Goal: Task Accomplishment & Management: Use online tool/utility

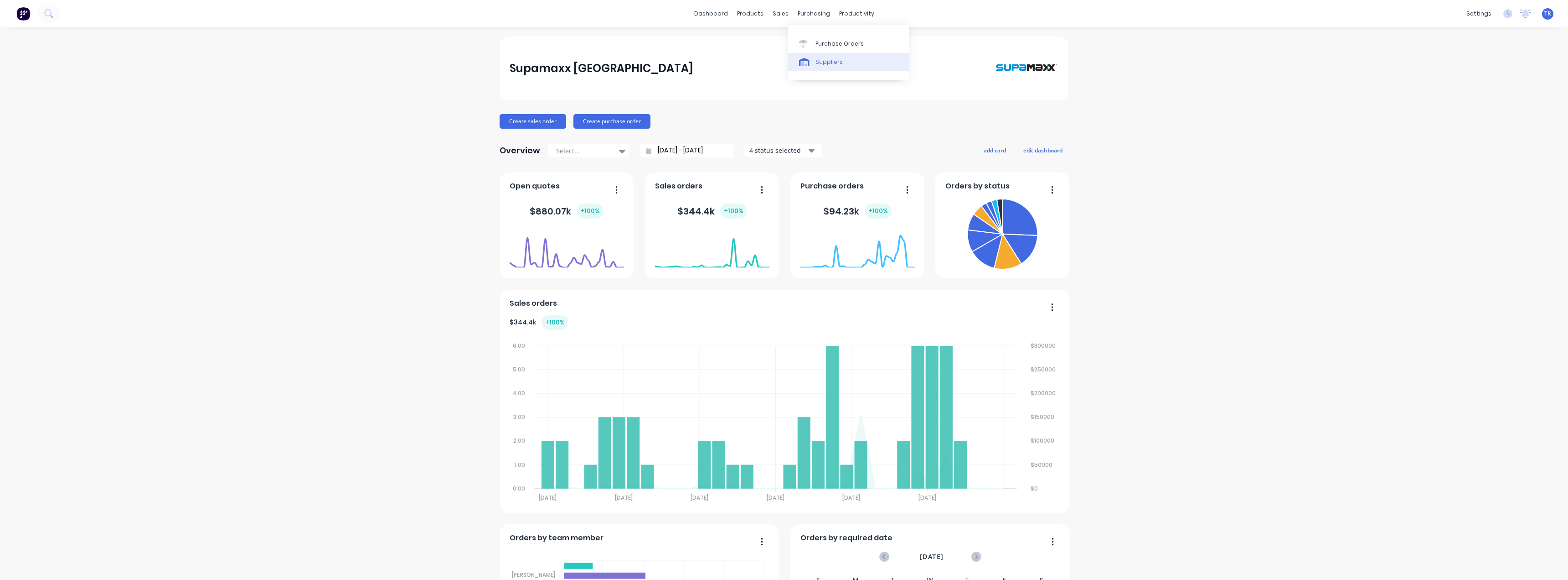
click at [818, 57] on link "Suppliers" at bounding box center [848, 62] width 121 height 18
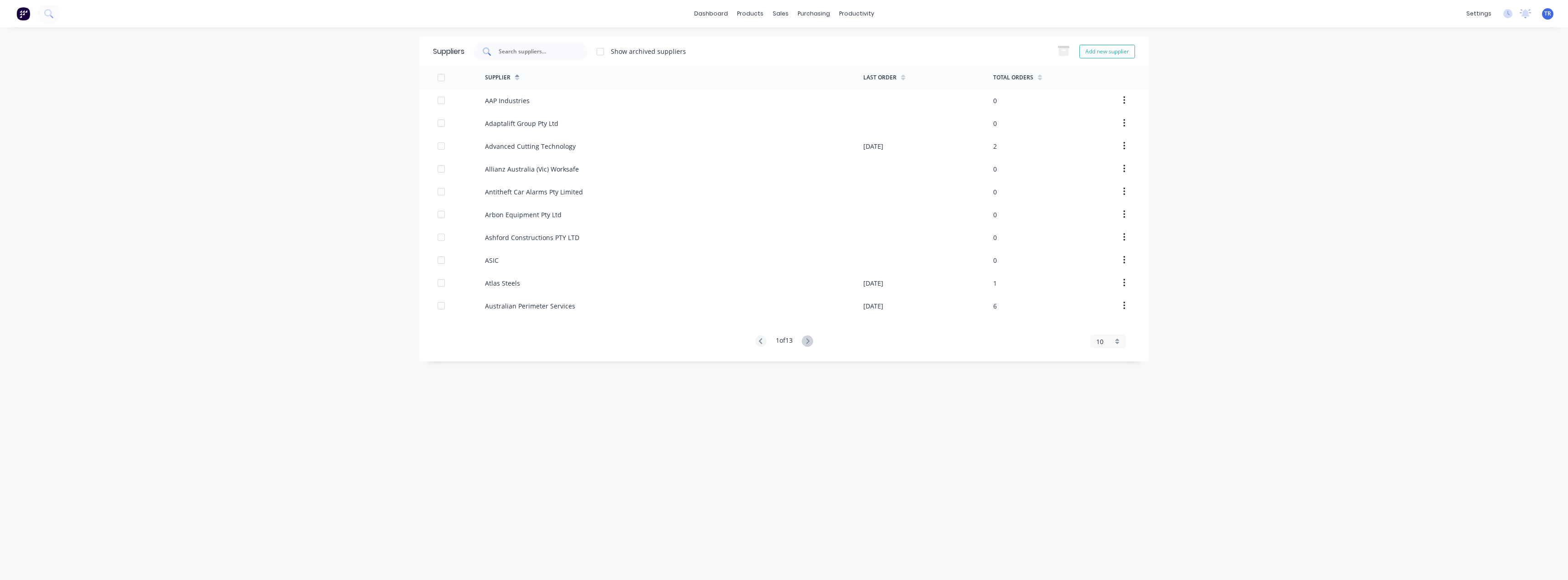
click at [536, 47] on input "text" at bounding box center [536, 51] width 76 height 9
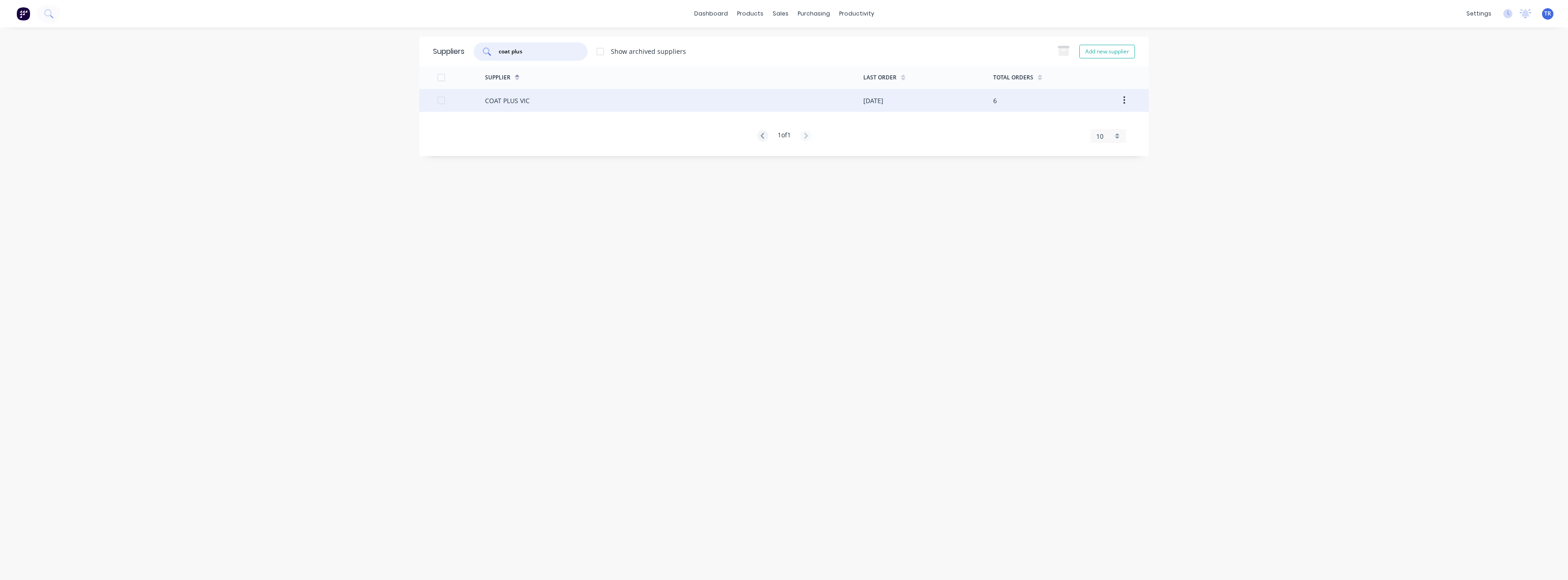
type input "coat plus"
click at [509, 106] on div "COAT PLUS VIC" at bounding box center [674, 100] width 379 height 23
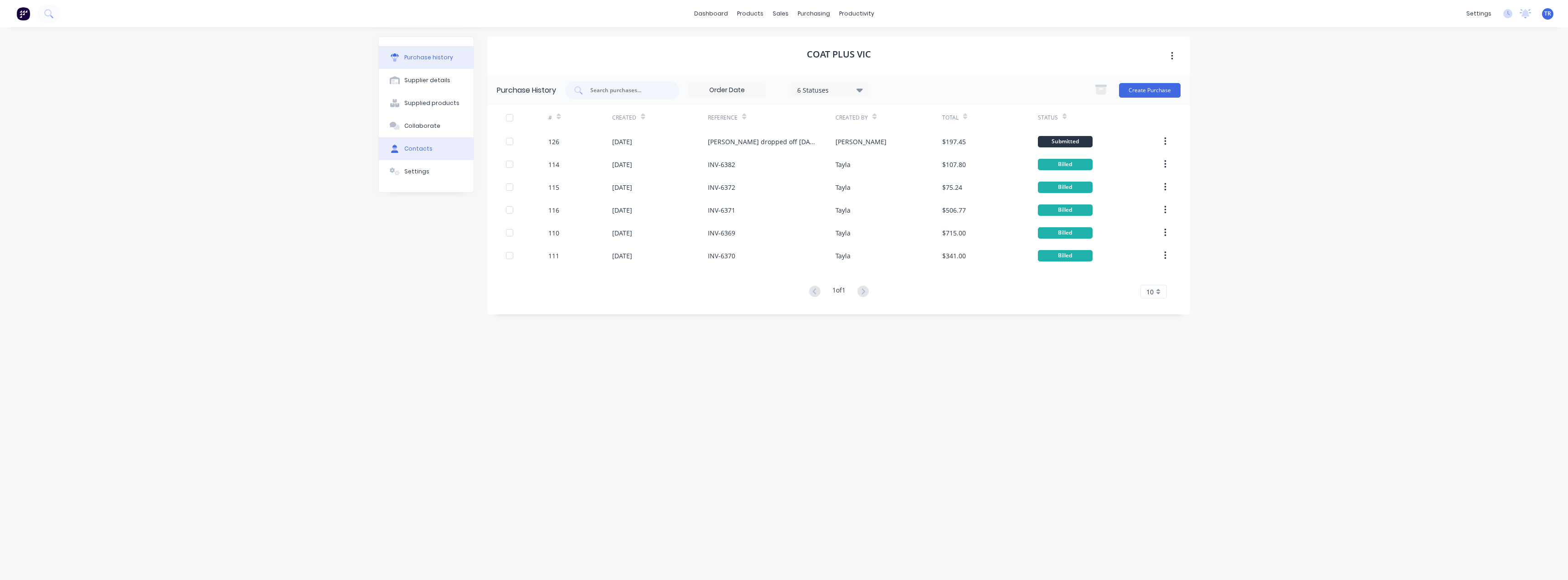
click at [403, 151] on button "Contacts" at bounding box center [425, 148] width 95 height 23
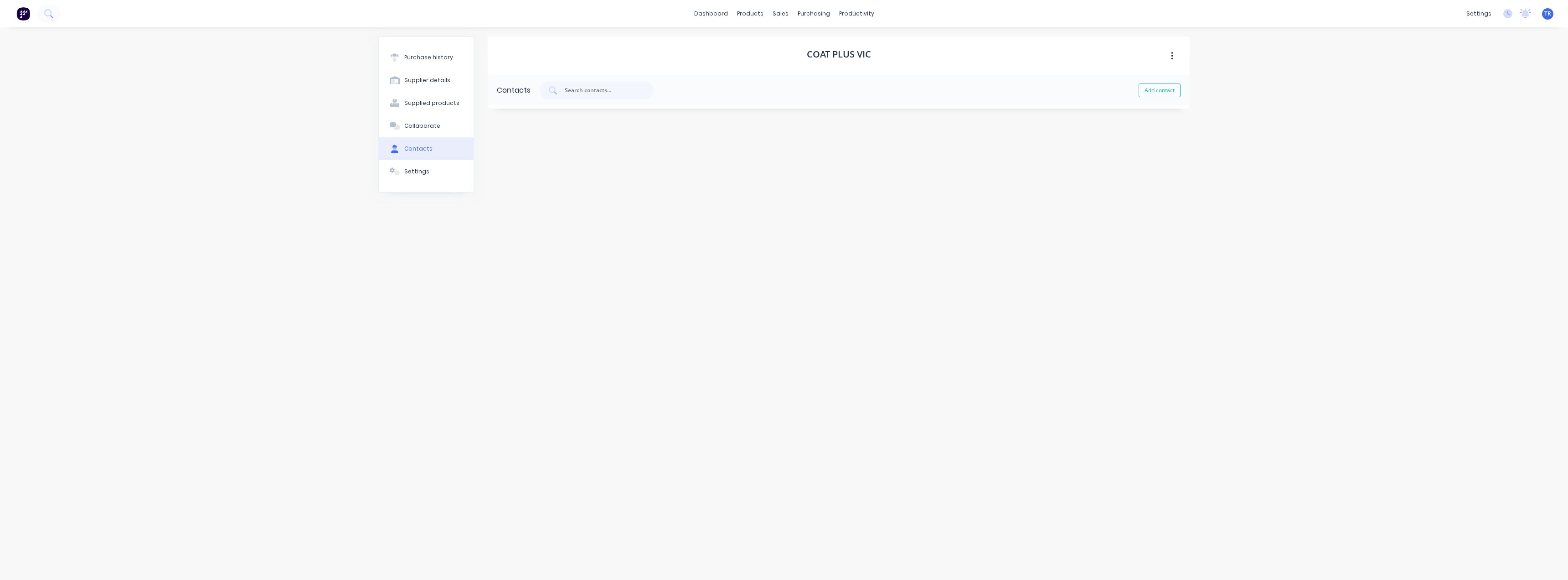
select select "AU"
click at [498, 145] on icon "button" at bounding box center [497, 148] width 5 height 6
click at [496, 147] on icon "button" at bounding box center [497, 148] width 5 height 6
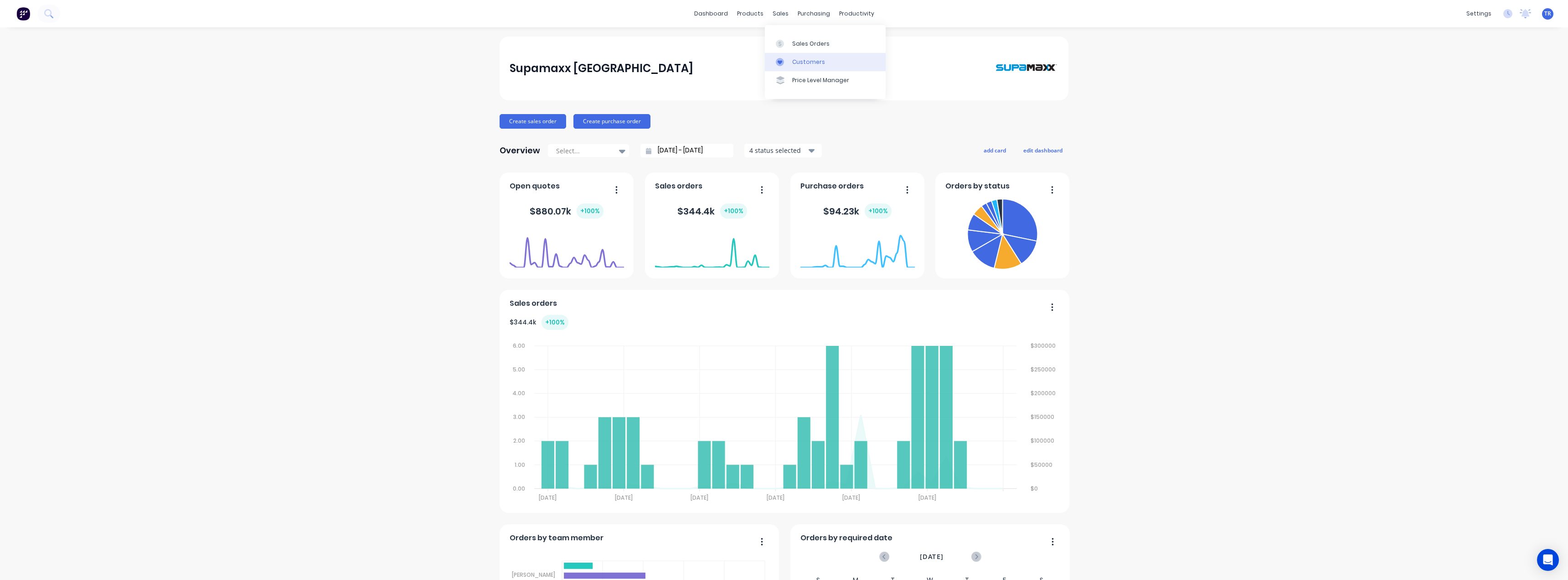
click at [785, 63] on div at bounding box center [783, 62] width 14 height 8
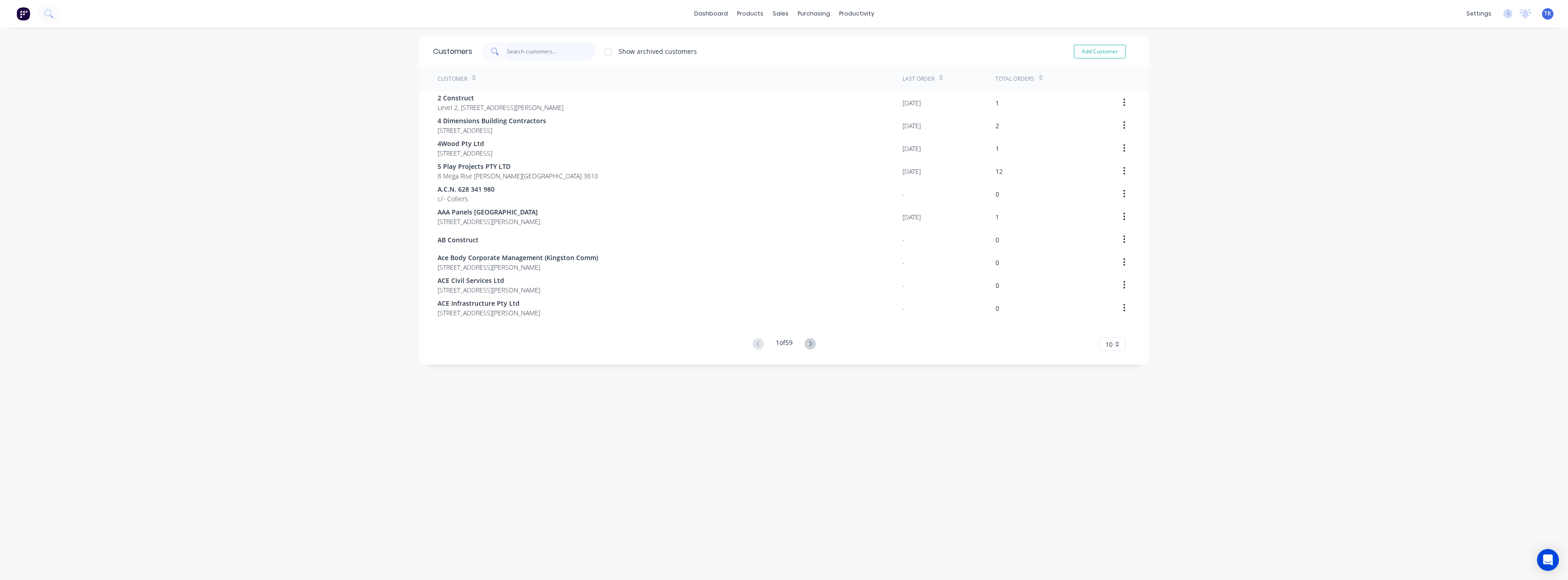
click at [507, 54] on input "text" at bounding box center [551, 52] width 89 height 18
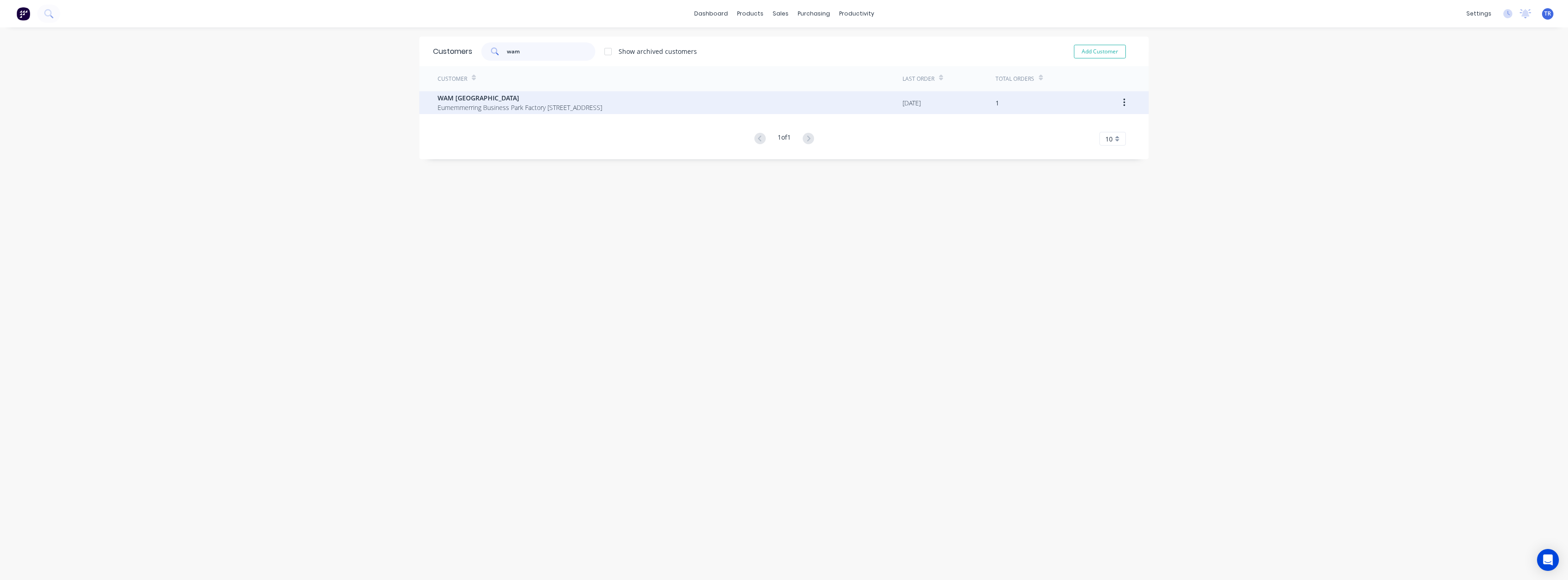
type input "wam"
click at [468, 92] on div "WAM Australia Eumemmerring Business Park Factory 3/10 Abbotts Rd Dandenong Sout…" at bounding box center [669, 103] width 465 height 23
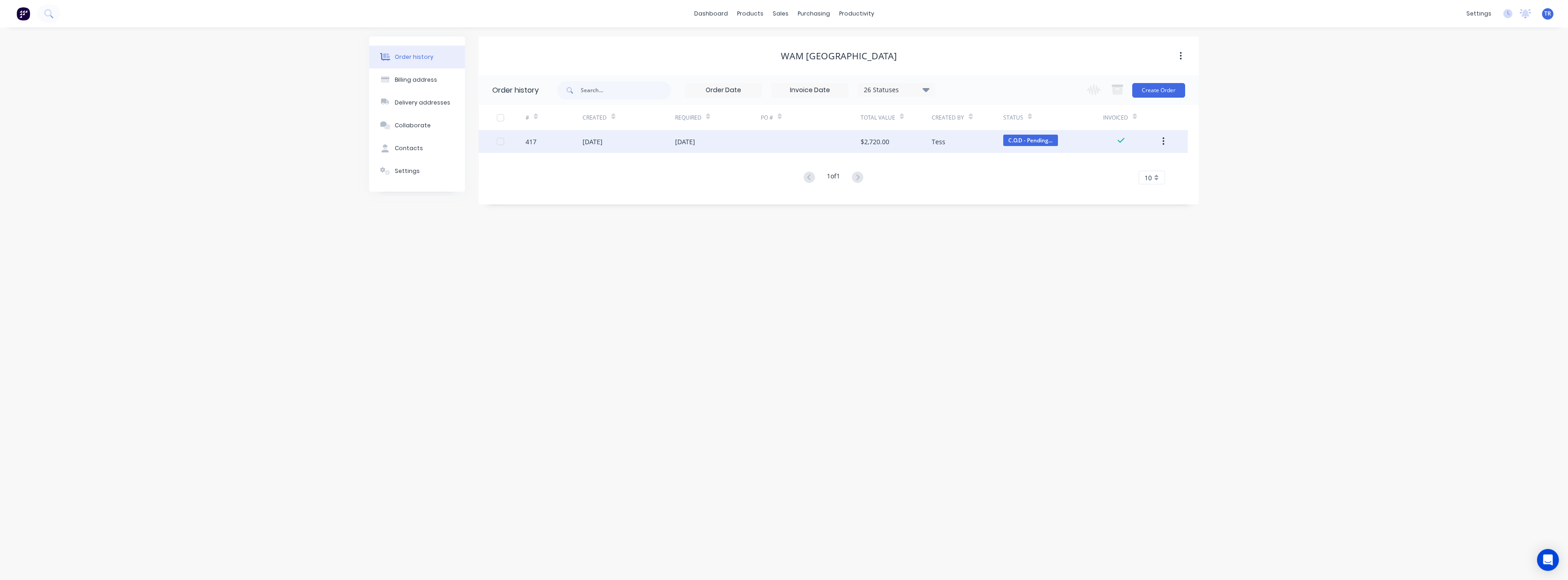
click at [603, 145] on div "03 Oct 2025" at bounding box center [593, 142] width 20 height 10
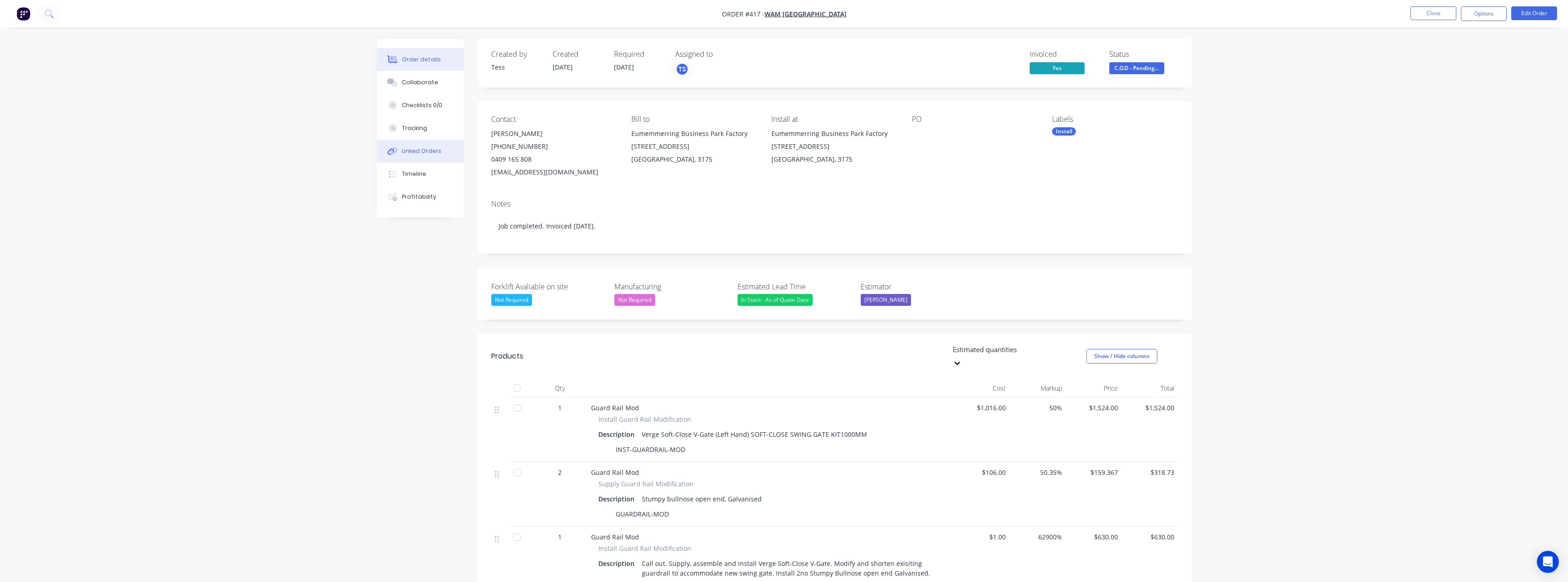
click at [422, 154] on div "Linked Orders" at bounding box center [421, 151] width 39 height 8
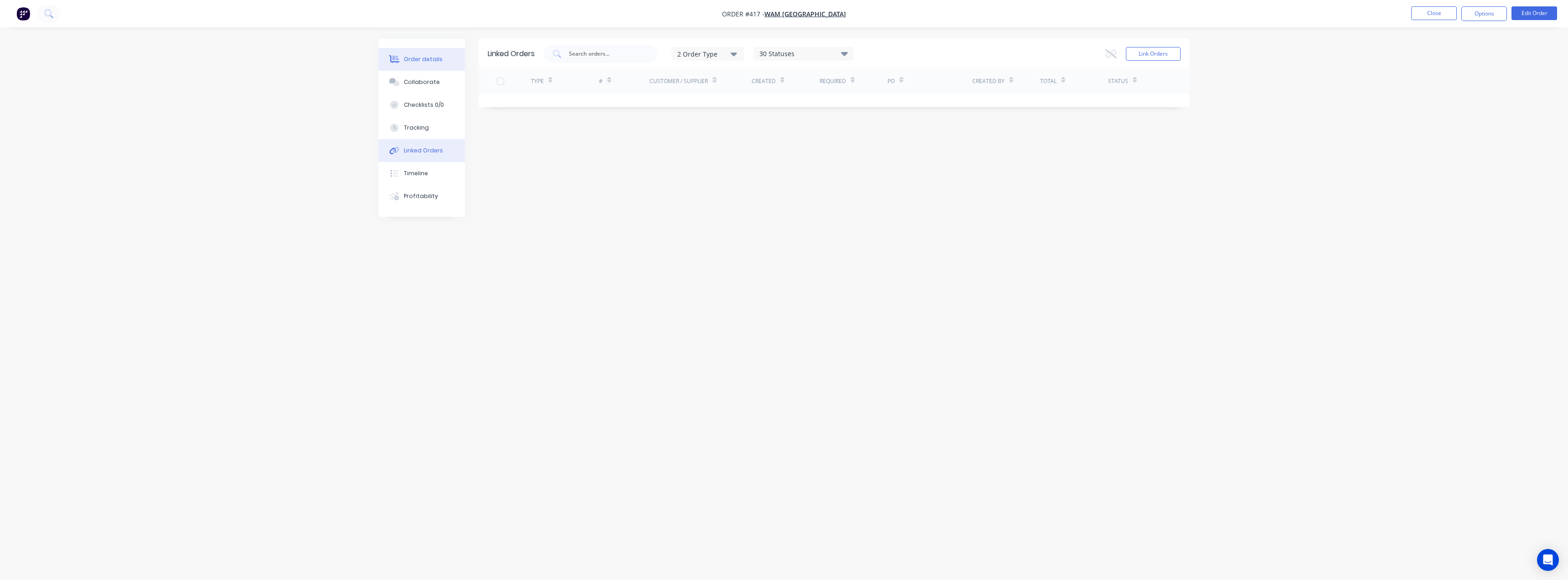
click at [420, 62] on div "Order details" at bounding box center [423, 59] width 39 height 8
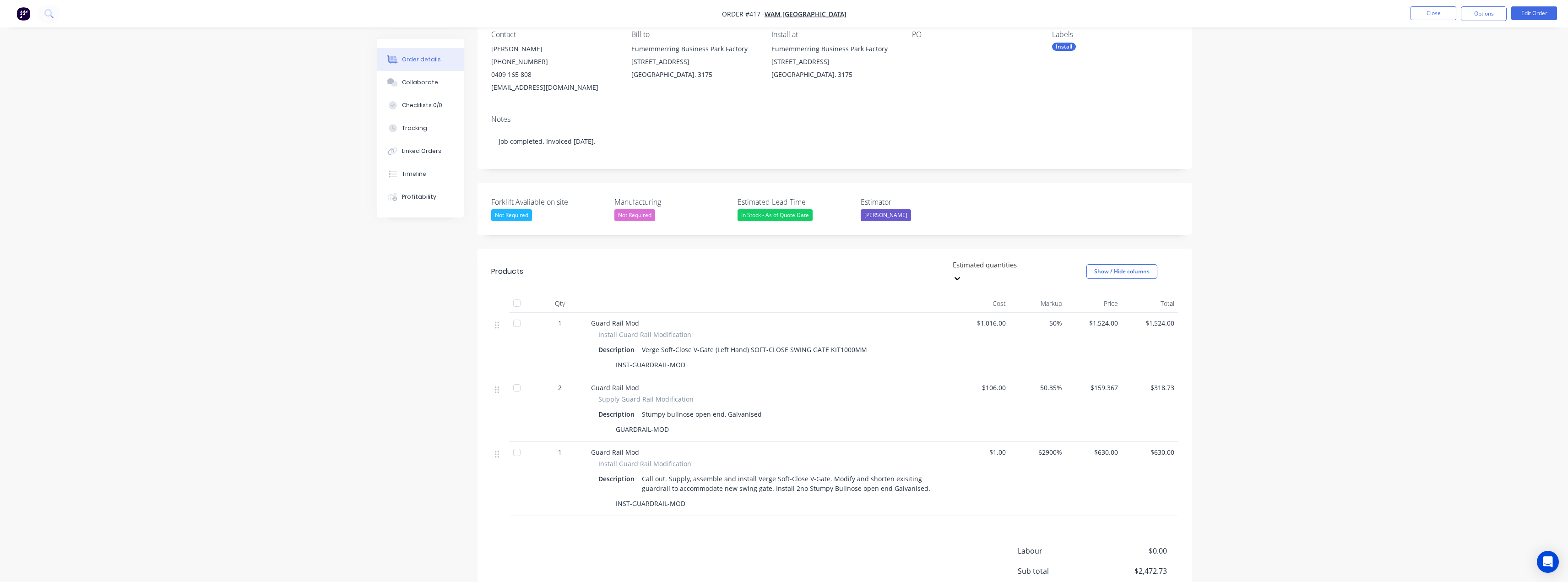
scroll to position [92, 0]
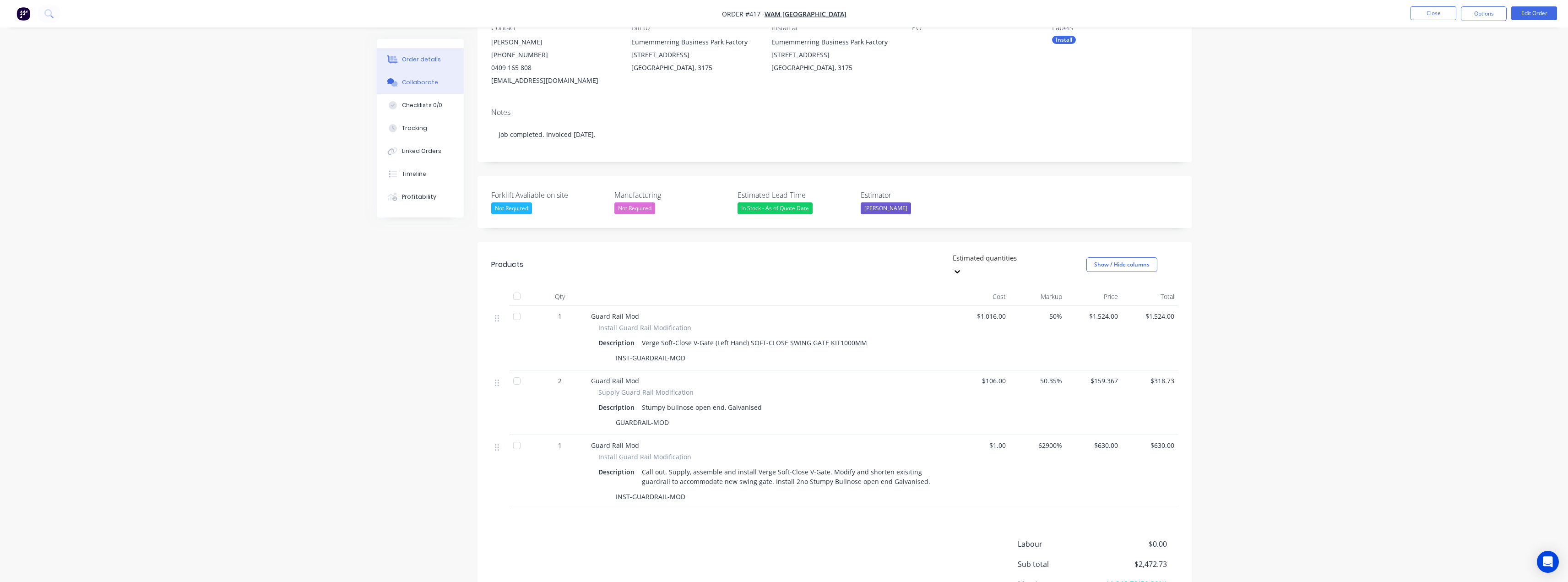
click at [420, 86] on div "Collaborate" at bounding box center [420, 82] width 36 height 8
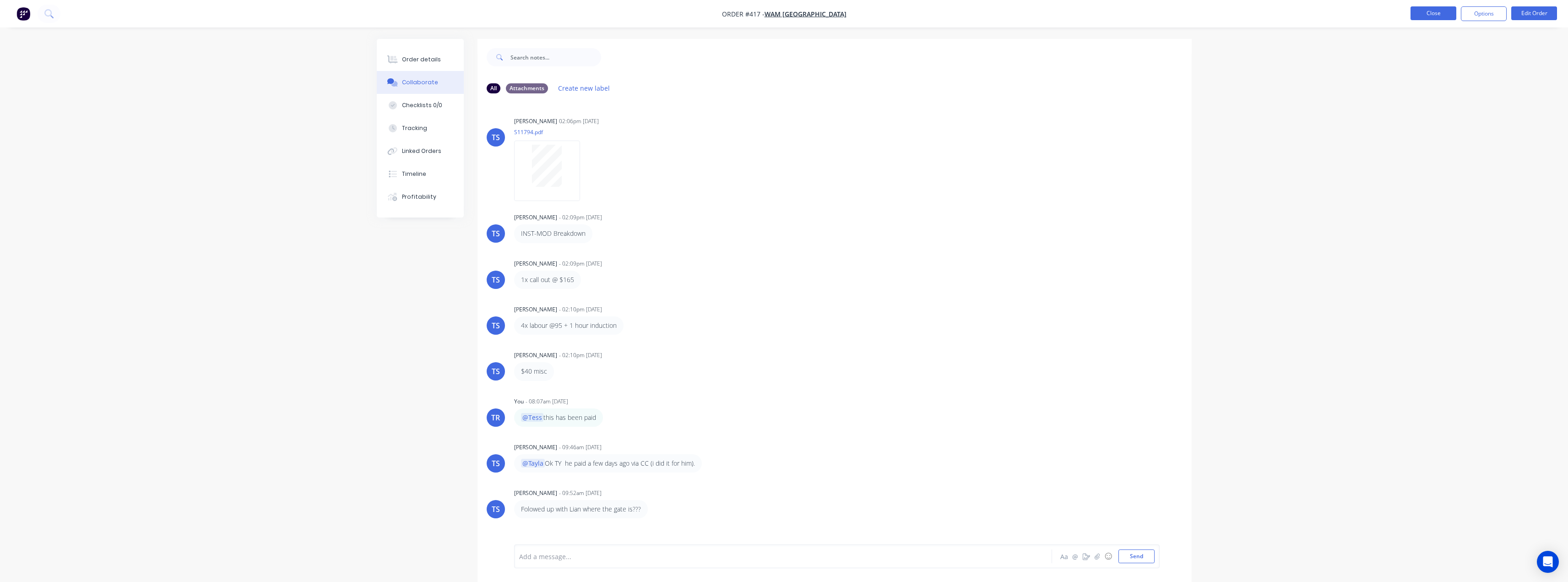
click at [1426, 9] on button "Close" at bounding box center [1433, 13] width 46 height 14
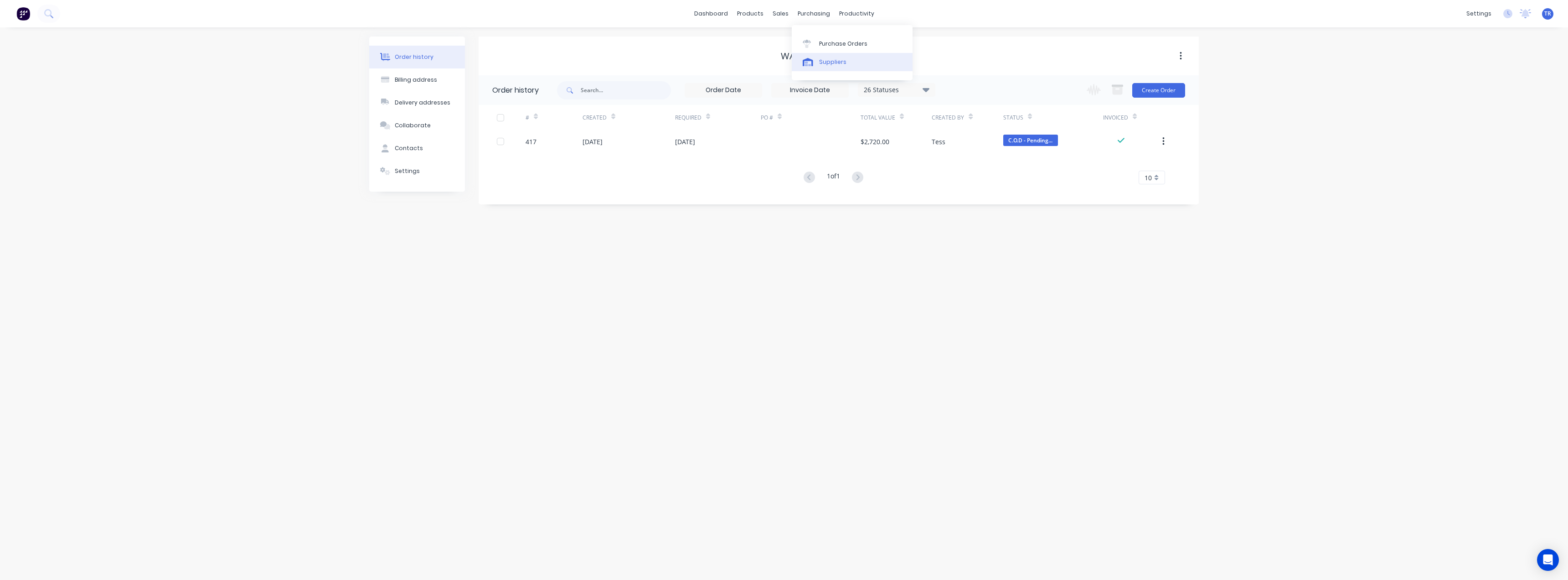
click at [821, 59] on div "Suppliers" at bounding box center [832, 62] width 27 height 8
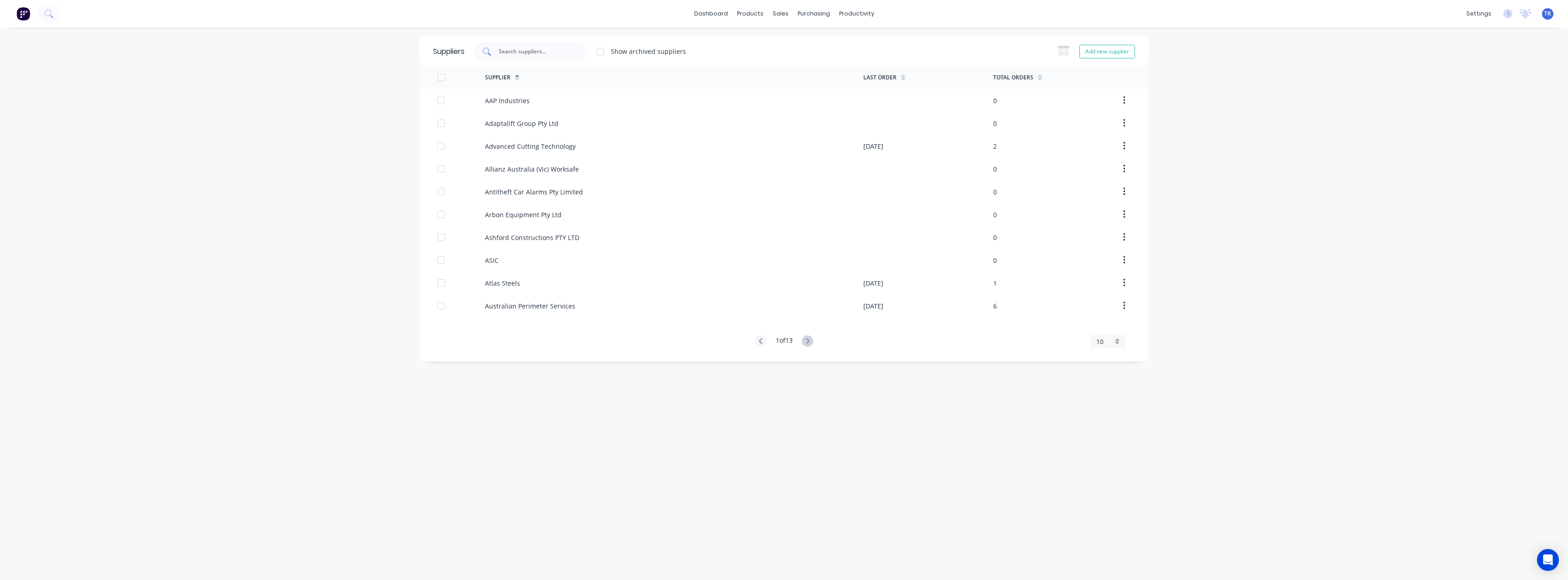
click at [519, 49] on input "text" at bounding box center [536, 51] width 76 height 9
type input "ver"
click at [1100, 54] on button "Add new supplier" at bounding box center [1108, 52] width 56 height 14
select select "AU"
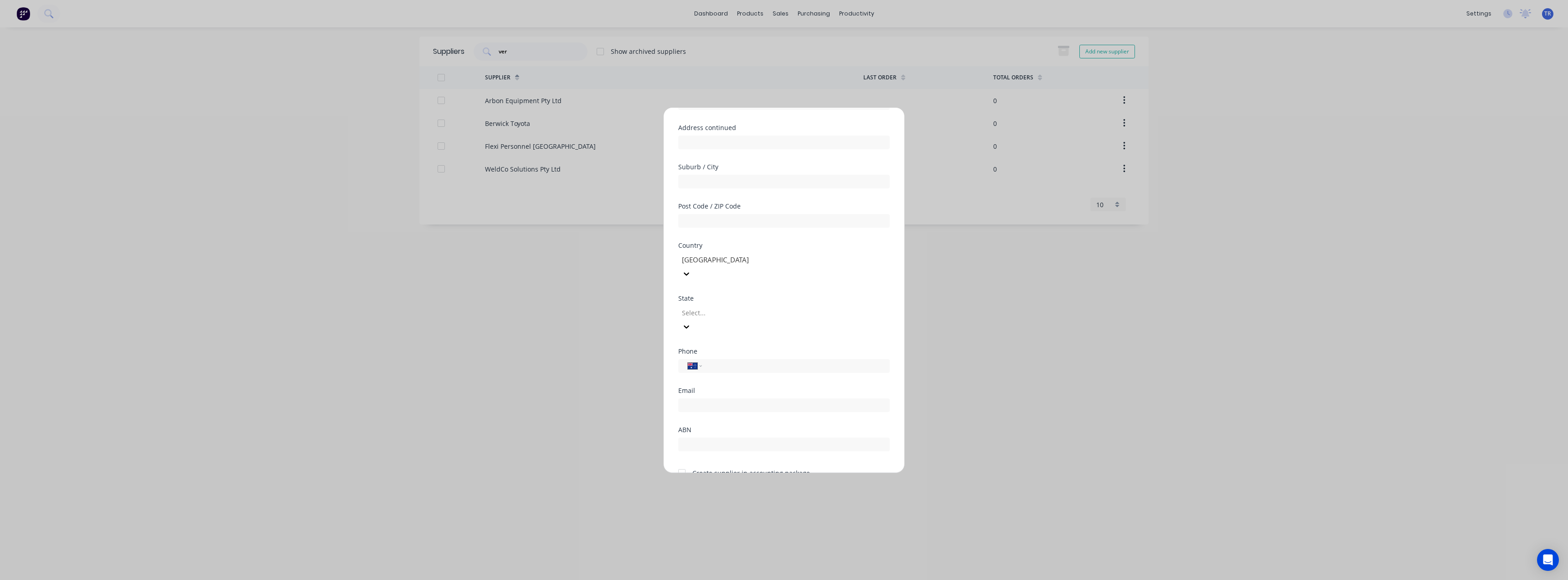
scroll to position [120, 0]
click at [822, 472] on button "Cancel" at bounding box center [813, 479] width 50 height 15
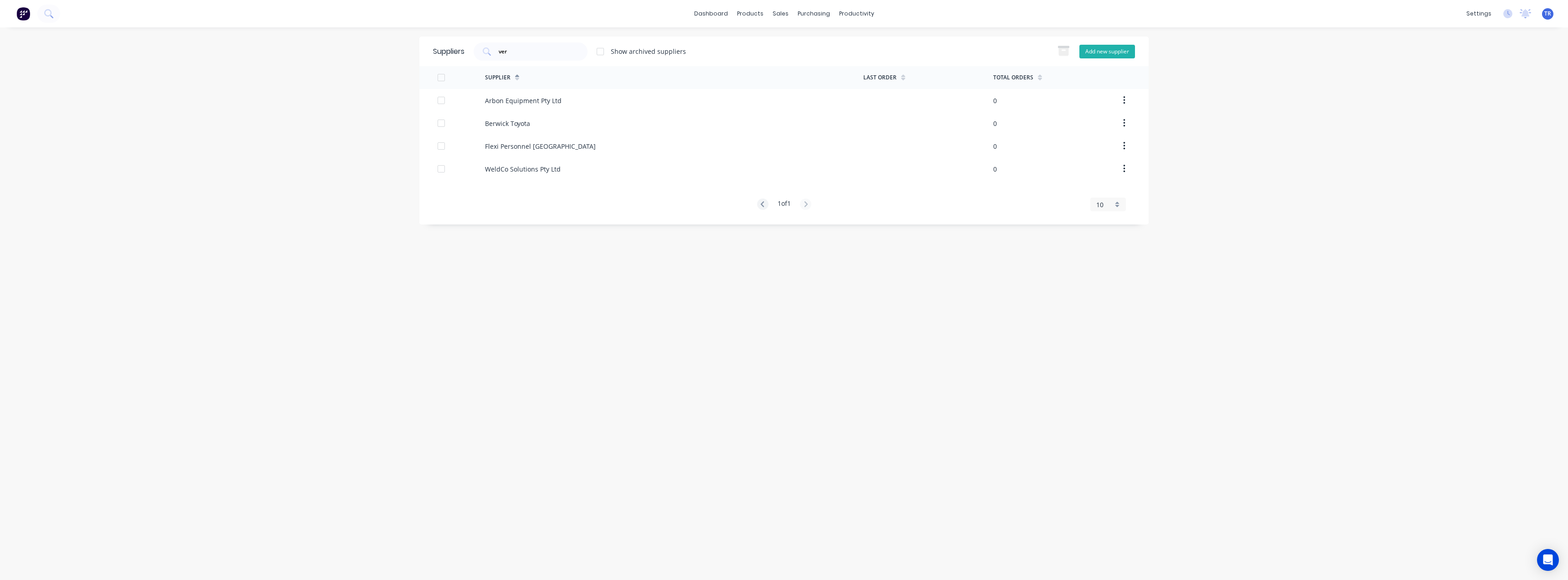
click at [1132, 49] on div "Suppliers ver Show archived suppliers Add new supplier" at bounding box center [784, 52] width 729 height 30
click at [1118, 51] on button "Add new supplier" at bounding box center [1108, 52] width 56 height 14
select select "AU"
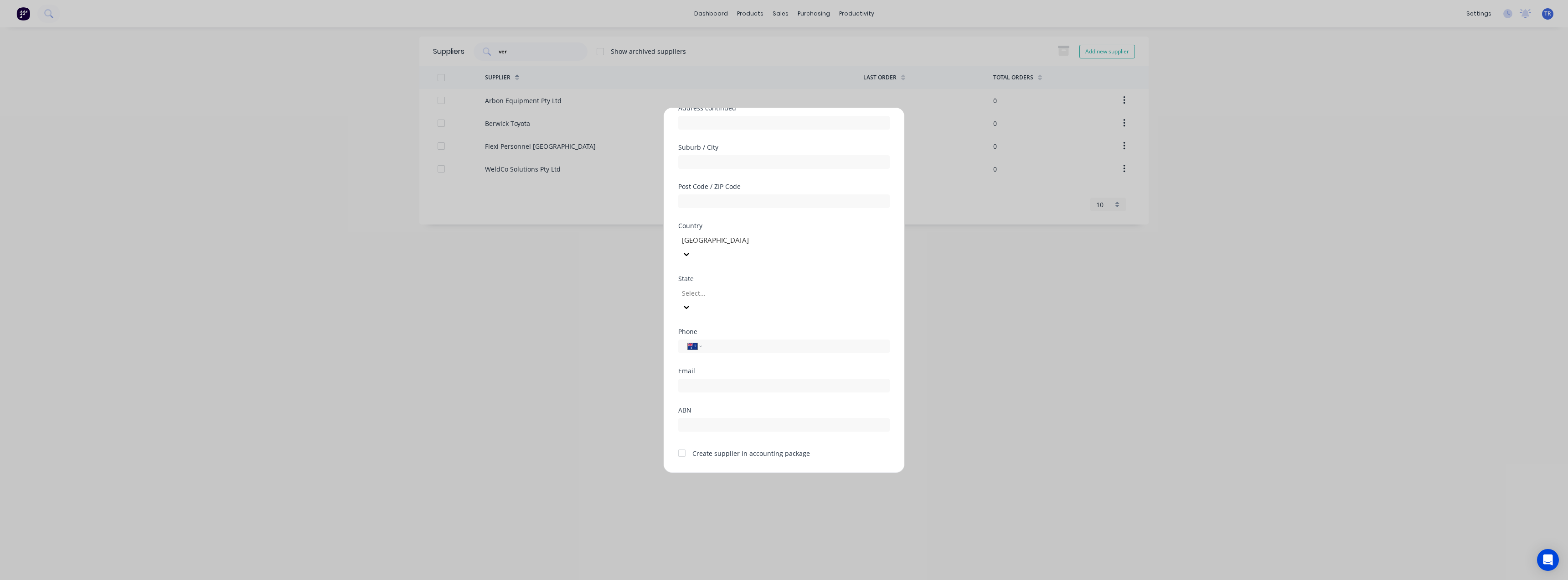
click at [820, 472] on button "Cancel" at bounding box center [813, 479] width 50 height 15
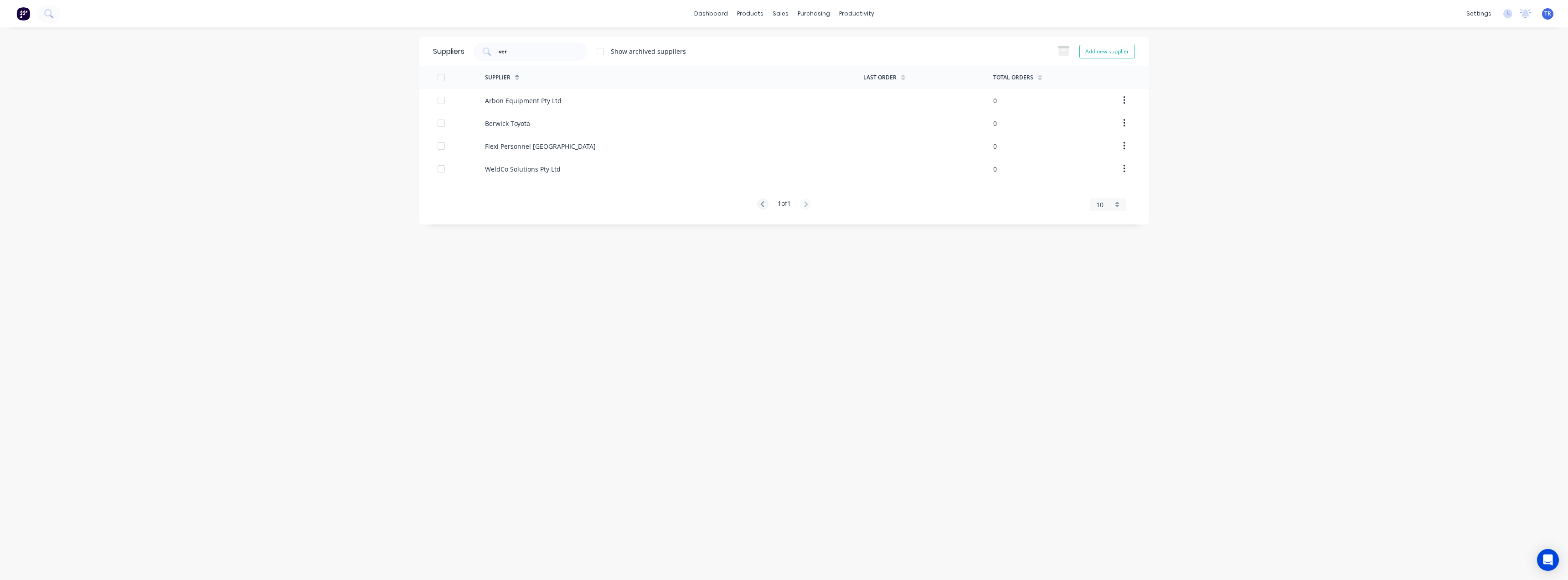
drag, startPoint x: 540, startPoint y: 522, endPoint x: 488, endPoint y: 533, distance: 53.2
drag, startPoint x: 488, startPoint y: 533, endPoint x: 777, endPoint y: 11, distance: 596.7
click at [777, 11] on div "sales" at bounding box center [780, 14] width 25 height 14
click at [811, 46] on div "Sales Orders" at bounding box center [815, 44] width 38 height 8
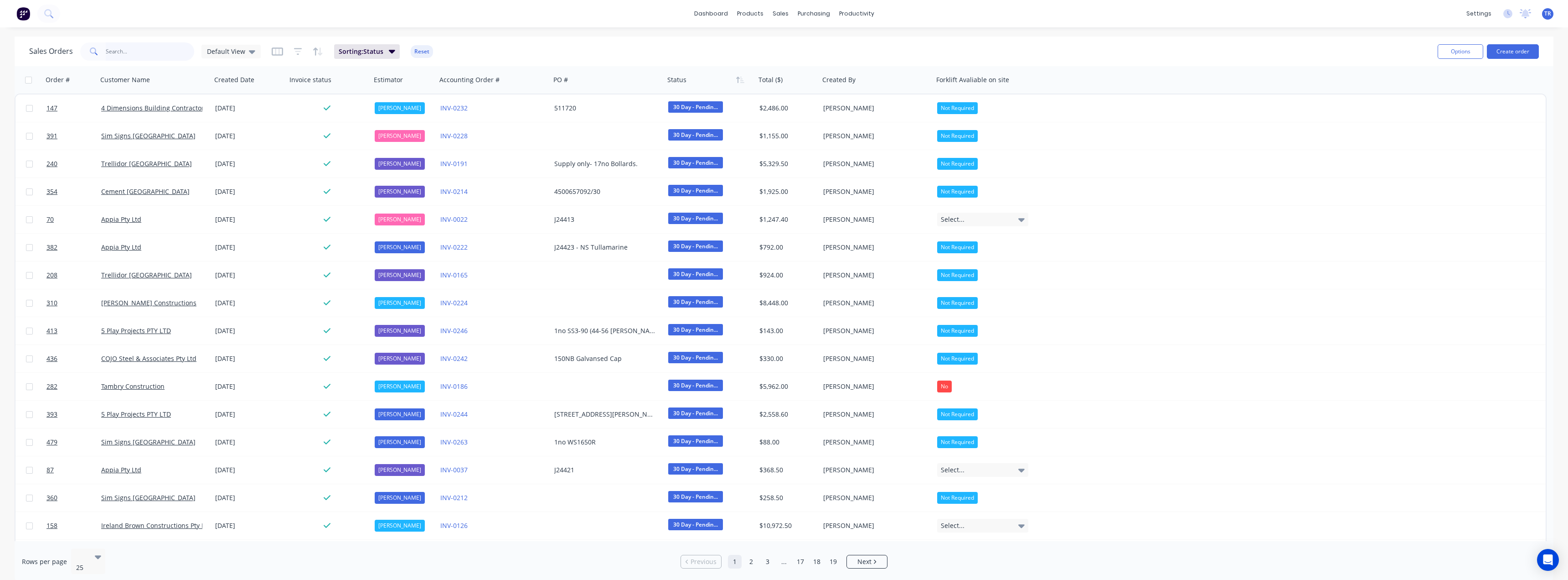
click at [119, 52] on input "text" at bounding box center [149, 52] width 89 height 18
click at [755, 44] on div at bounding box center [753, 44] width 14 height 8
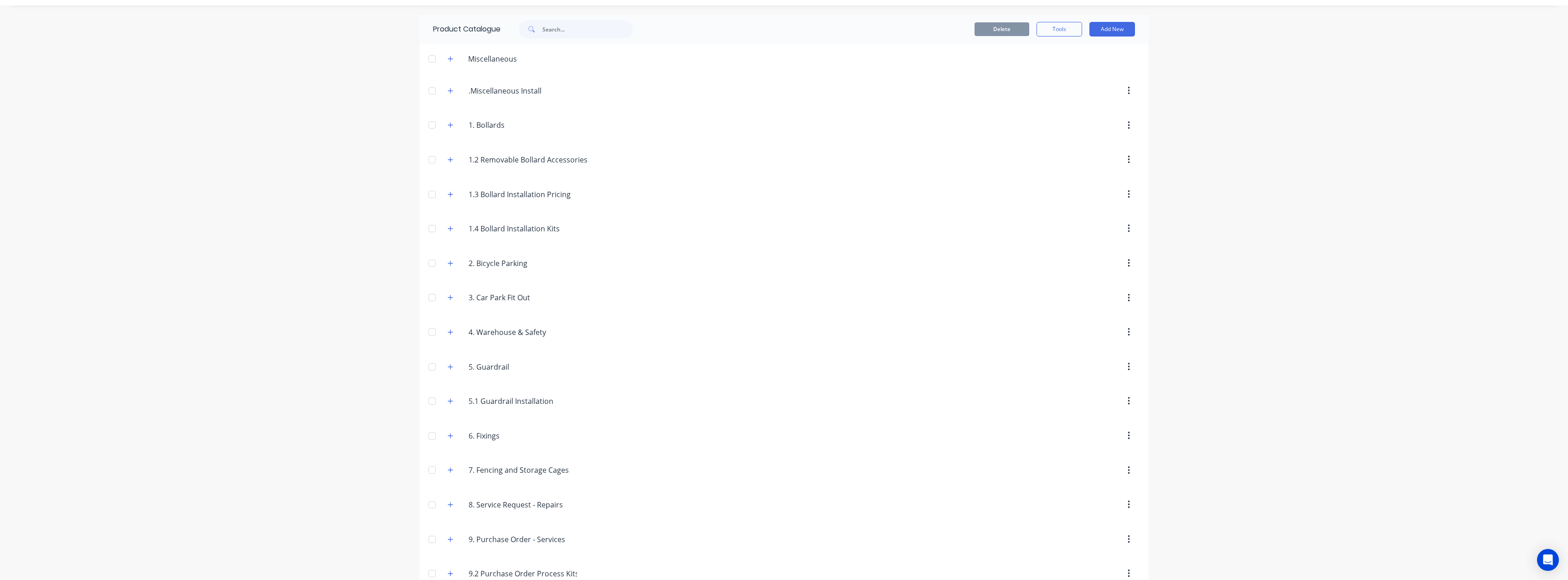
scroll to position [42, 0]
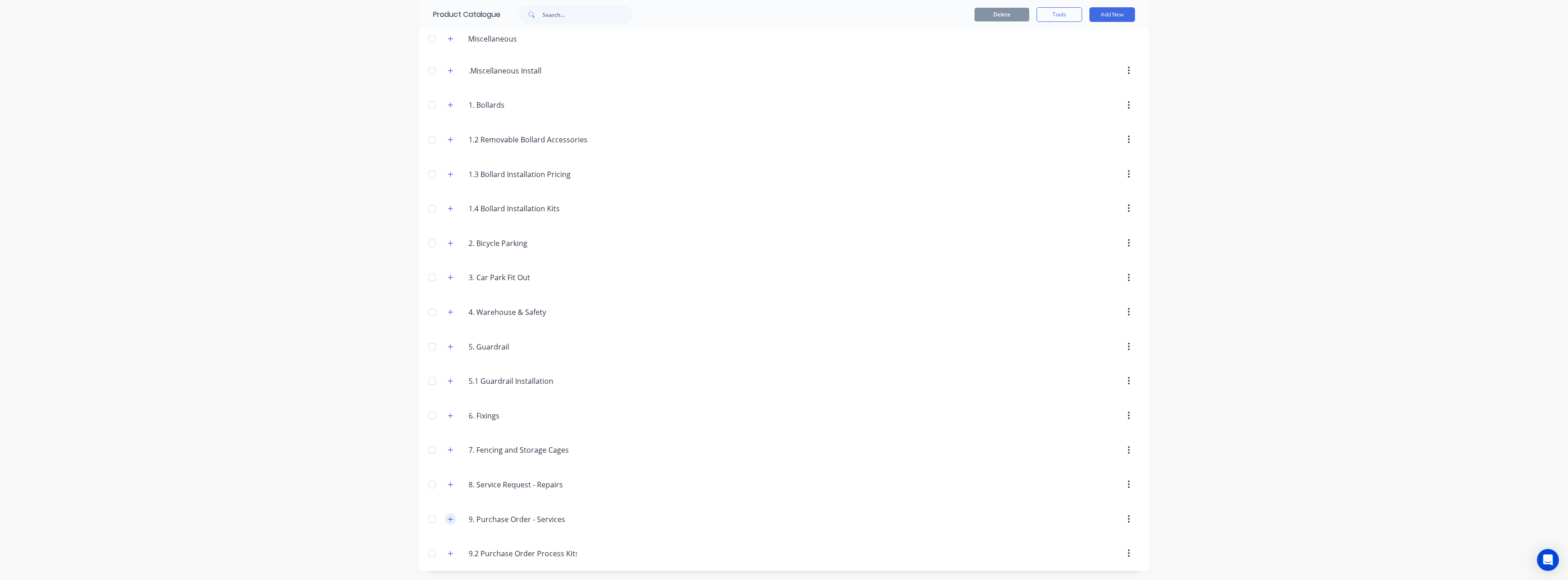
click at [447, 517] on icon "button" at bounding box center [449, 519] width 5 height 6
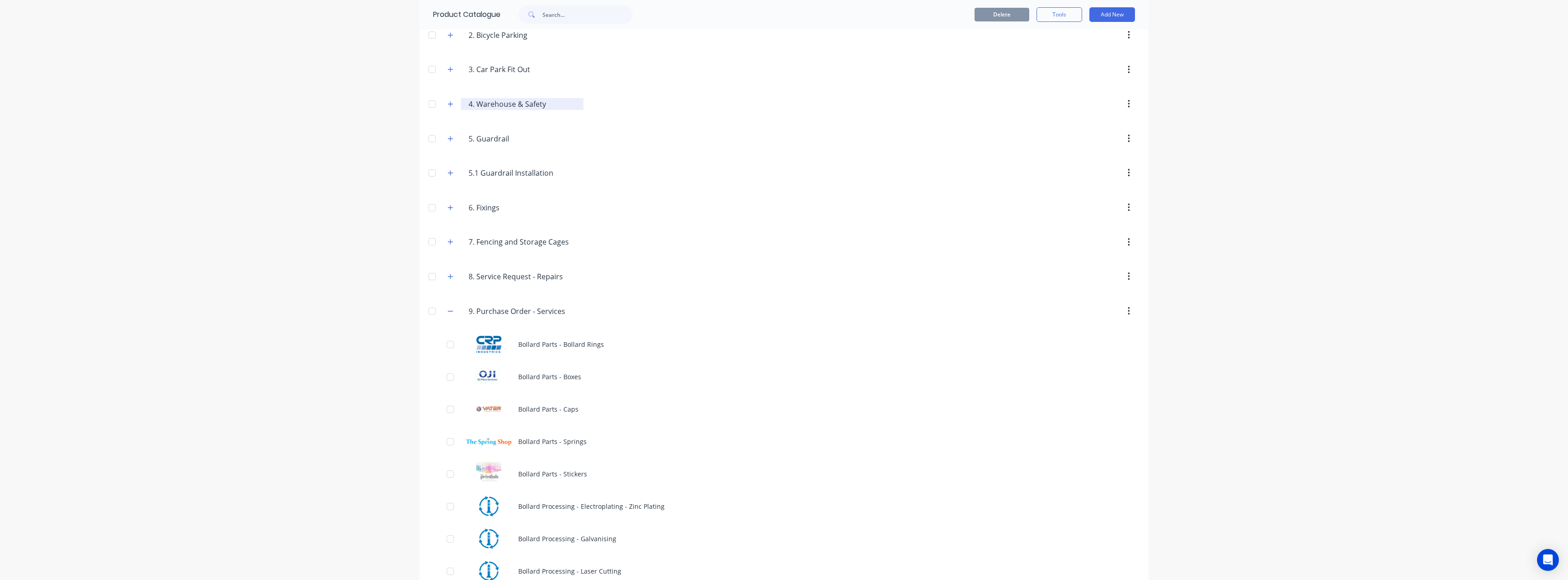
scroll to position [137, 0]
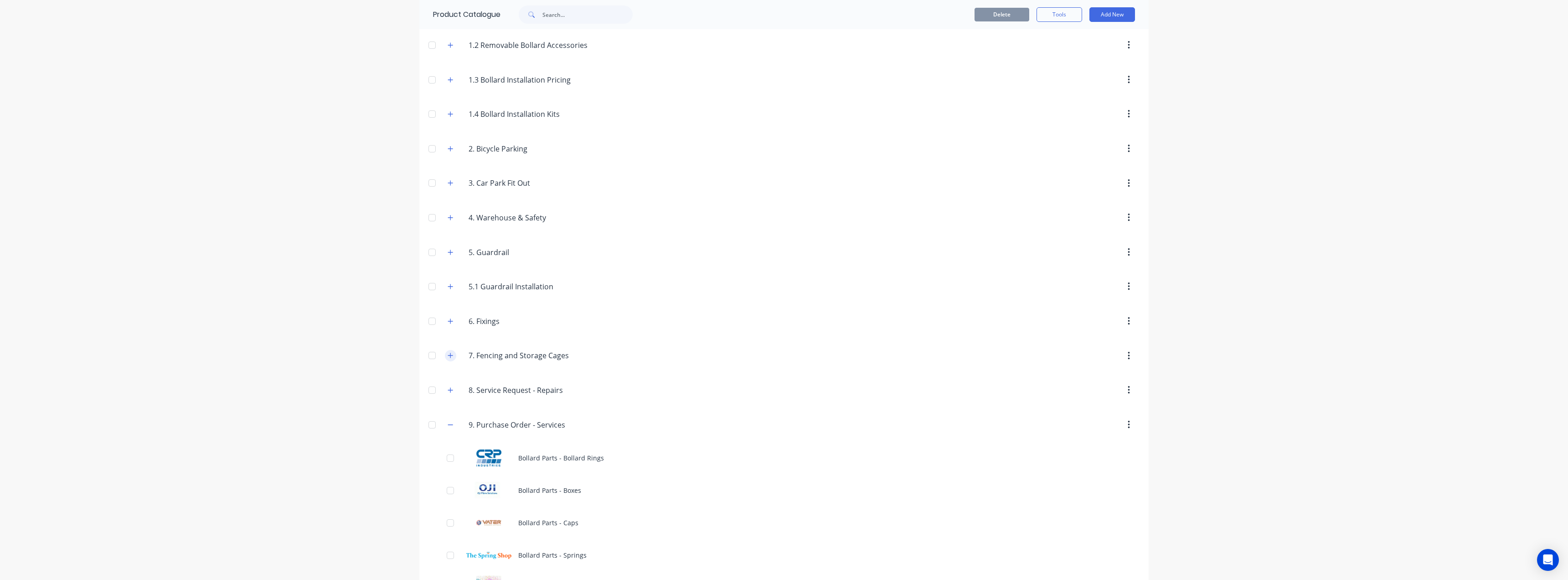
click at [449, 355] on icon "button" at bounding box center [449, 355] width 5 height 6
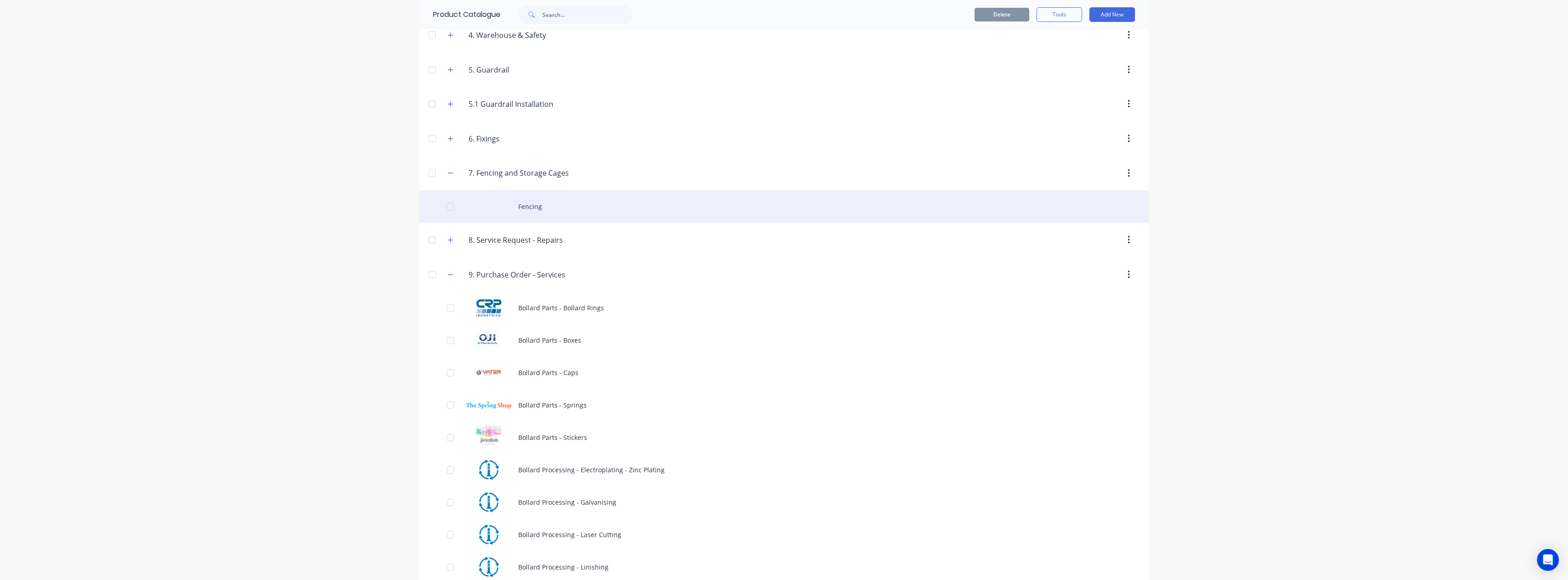
click at [547, 214] on div "Fencing" at bounding box center [784, 206] width 729 height 32
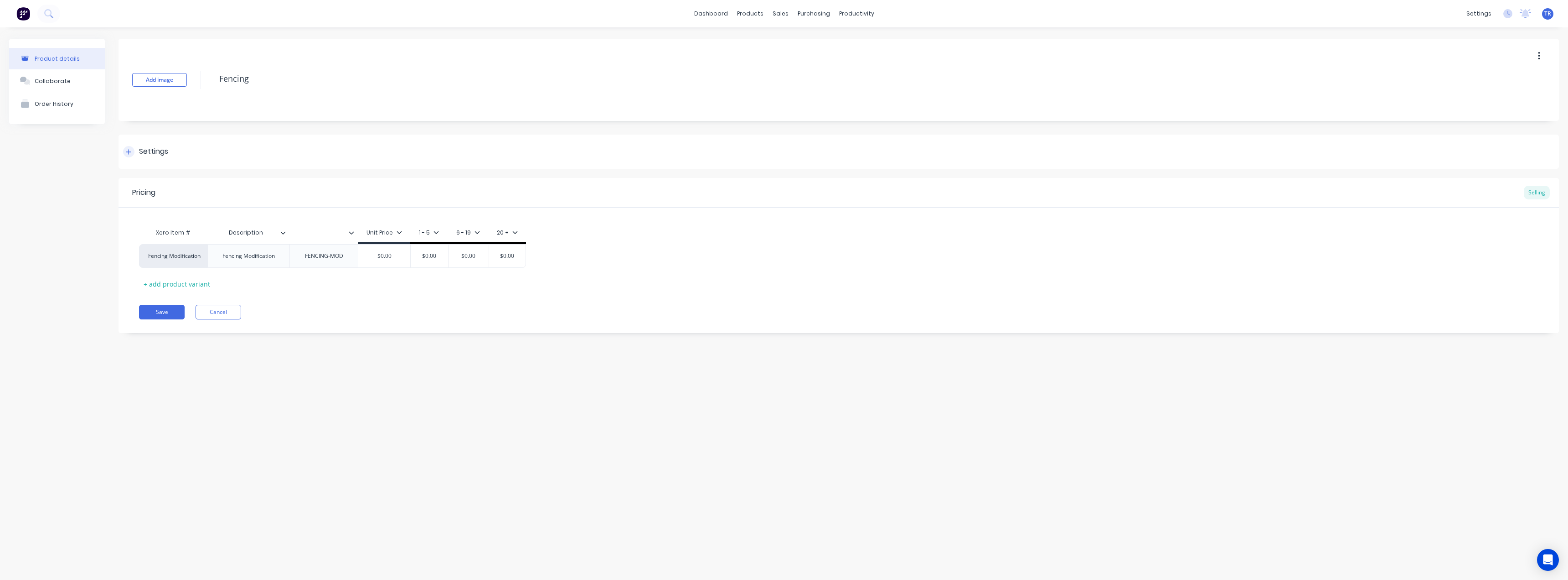
click at [157, 160] on div "Settings" at bounding box center [839, 151] width 1440 height 34
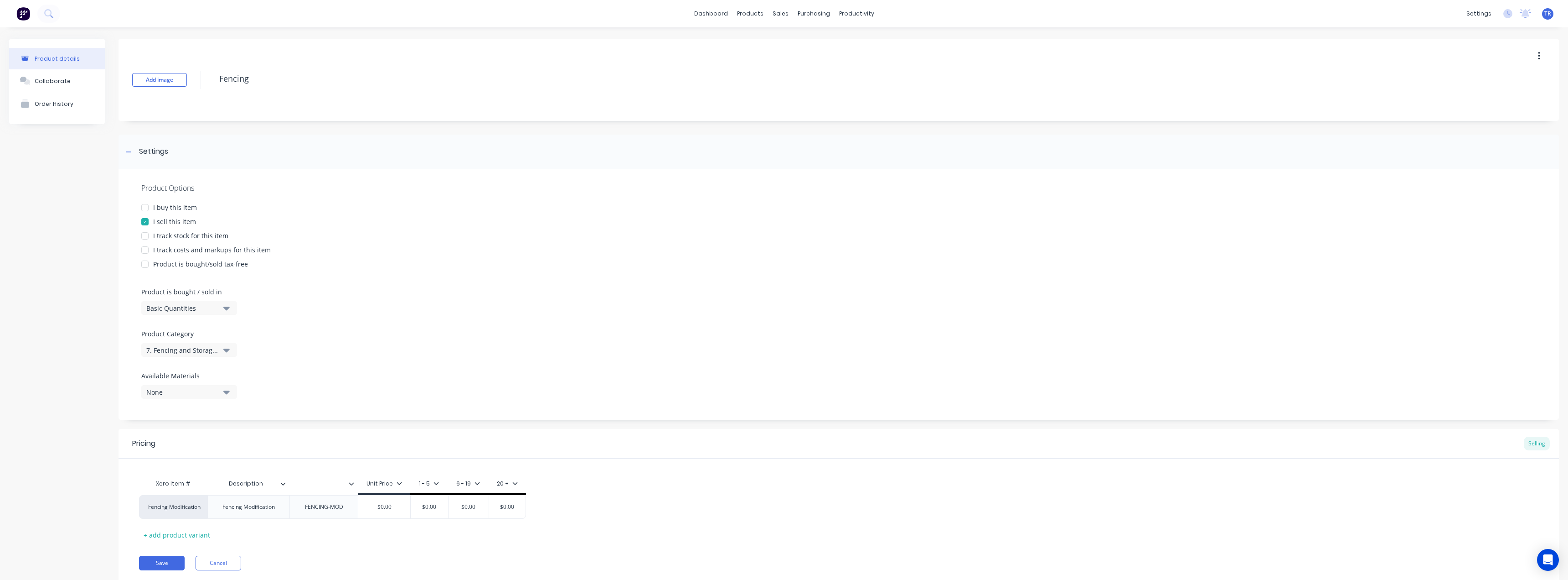
click at [191, 204] on div "I buy this item" at bounding box center [175, 207] width 44 height 10
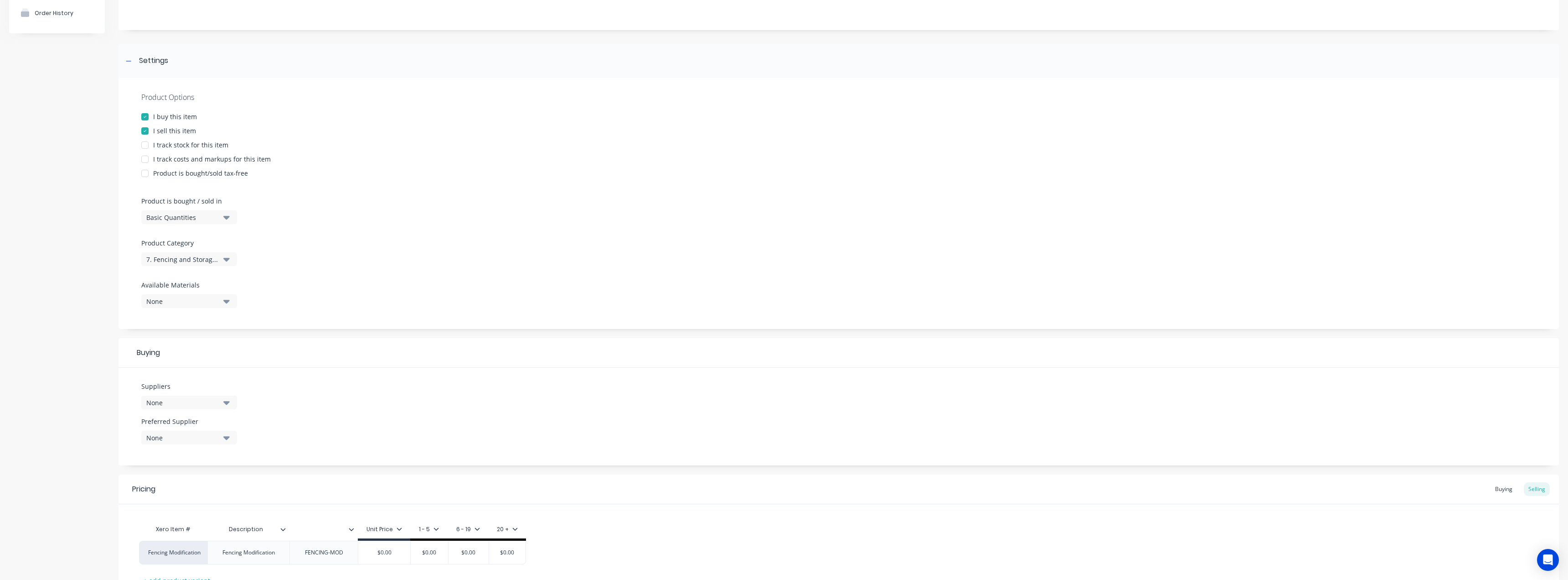
scroll to position [92, 0]
click at [185, 405] on div "None" at bounding box center [182, 403] width 73 height 10
click at [144, 118] on div at bounding box center [144, 117] width 18 height 18
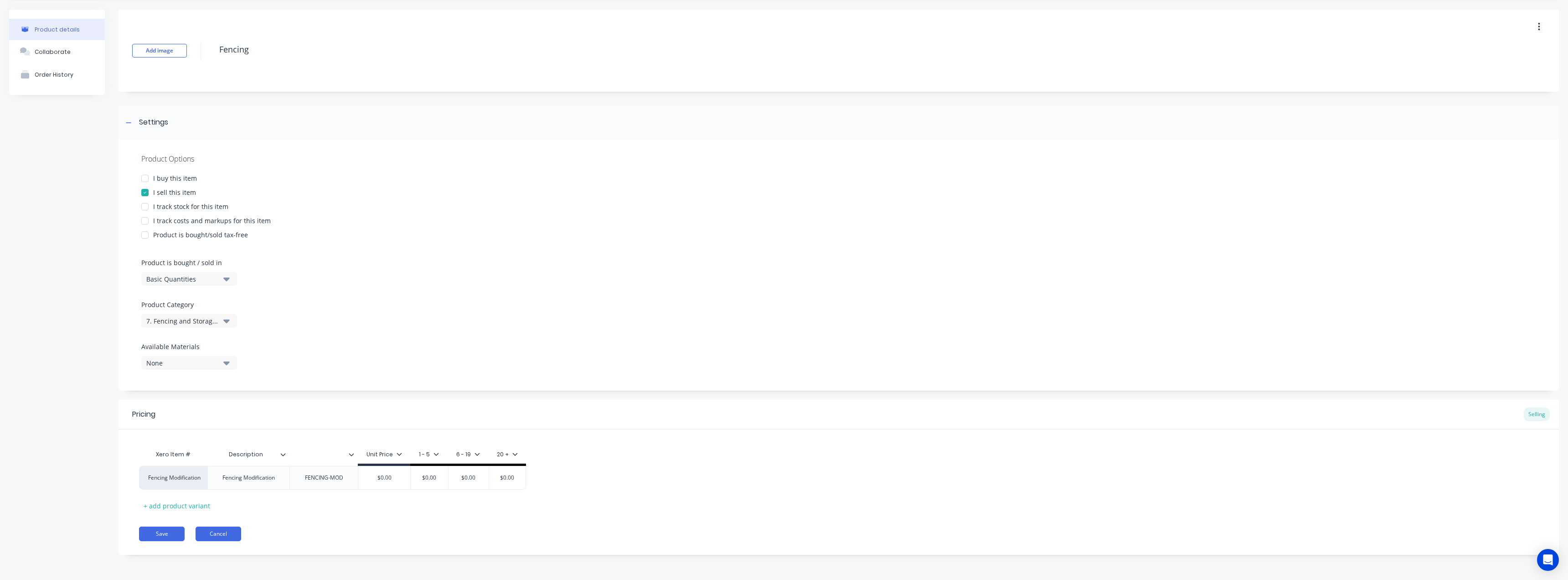
click at [219, 537] on button "Cancel" at bounding box center [218, 533] width 46 height 15
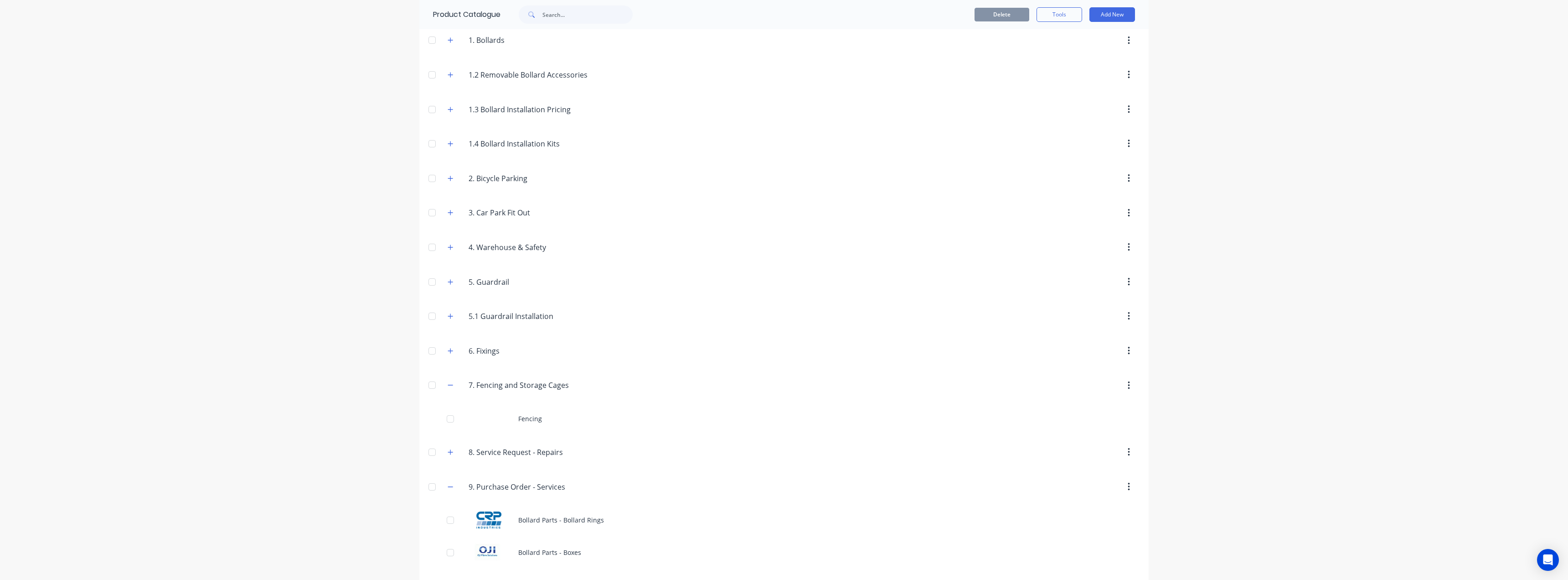
scroll to position [137, 0]
click at [448, 360] on button "button" at bounding box center [450, 355] width 11 height 11
click at [450, 428] on button "button" at bounding box center [450, 424] width 11 height 11
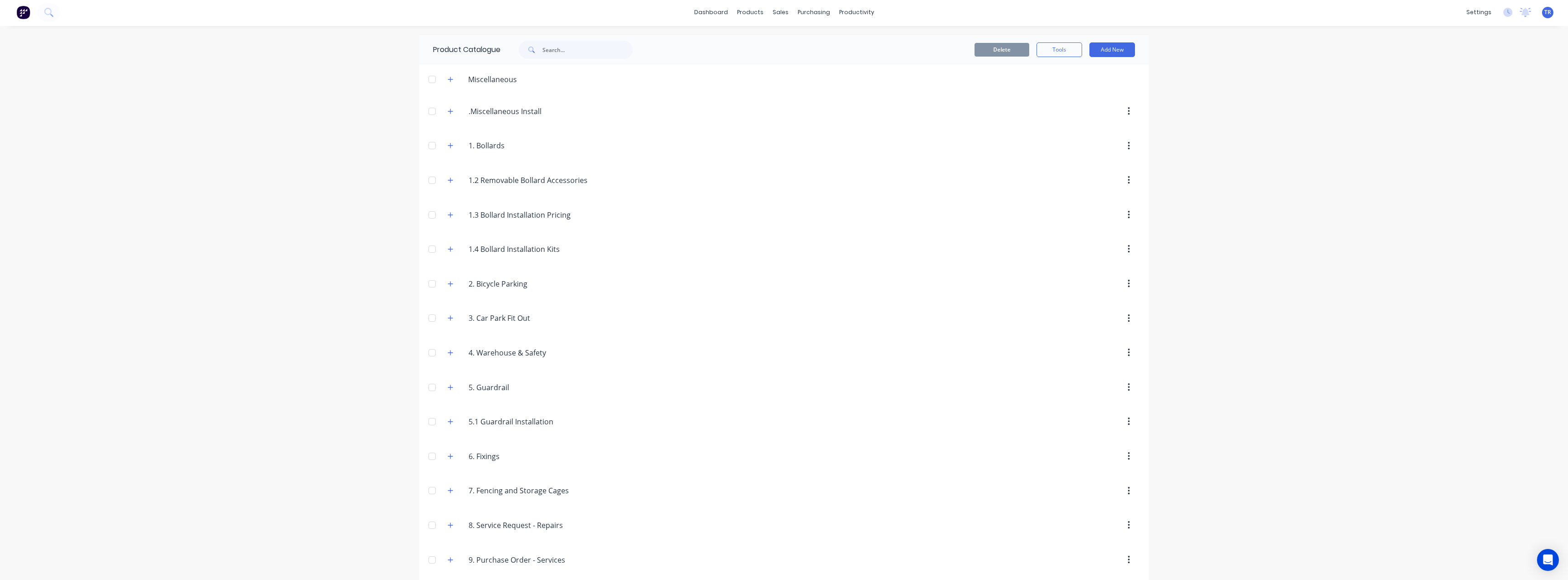
scroll to position [0, 0]
